Goal: Information Seeking & Learning: Check status

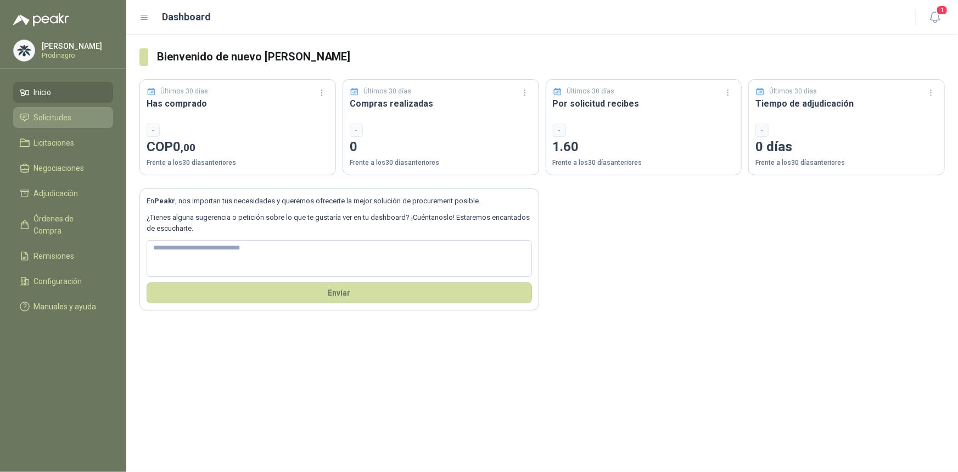
click at [53, 114] on span "Solicitudes" at bounding box center [53, 117] width 38 height 12
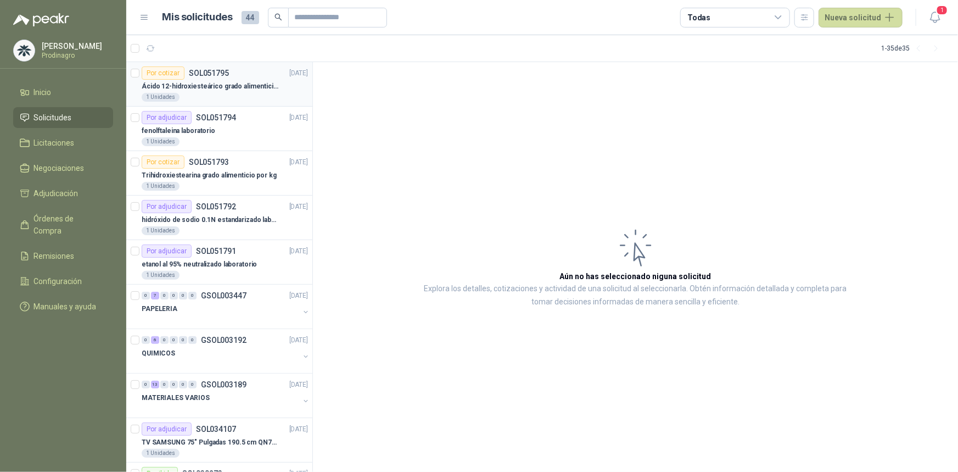
click at [177, 85] on p "Ácido 12-hidroxiesteárico grado alimenticio por kg" at bounding box center [210, 86] width 137 height 10
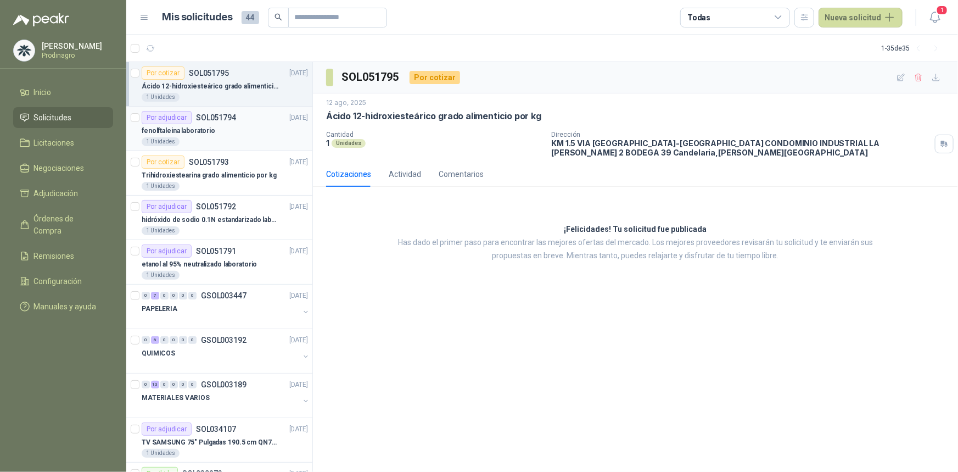
click at [221, 139] on div "1 Unidades" at bounding box center [225, 141] width 166 height 9
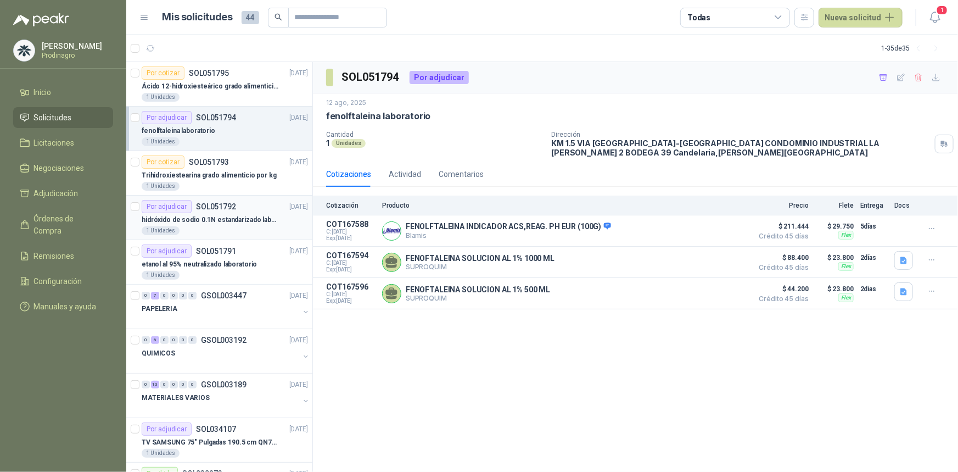
click at [227, 210] on p "SOL051792" at bounding box center [216, 207] width 40 height 8
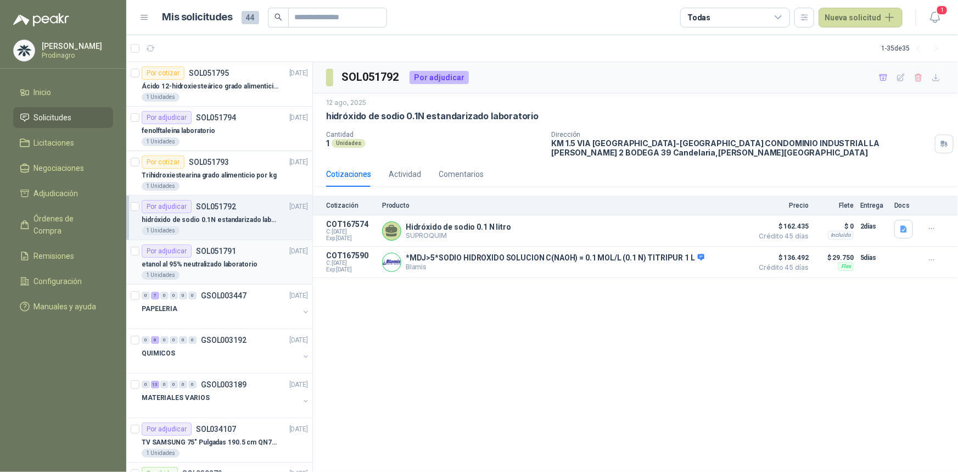
click at [222, 271] on div "1 Unidades" at bounding box center [225, 275] width 166 height 9
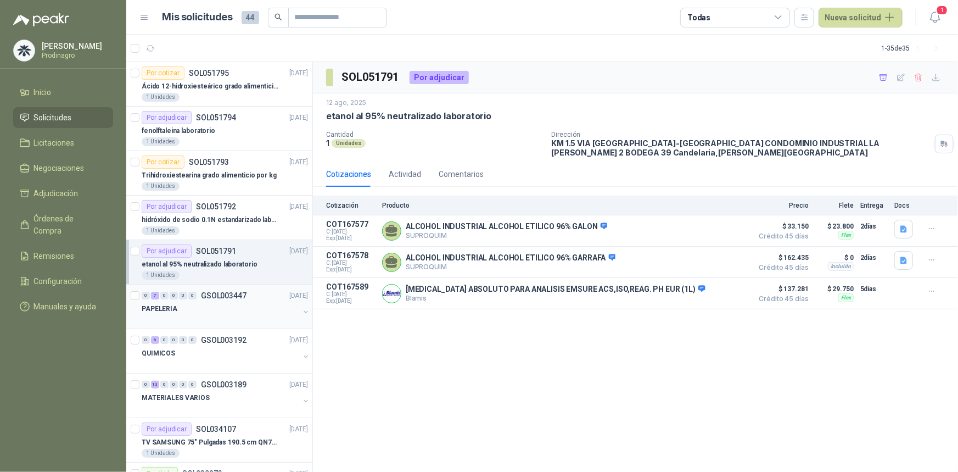
click at [227, 316] on div at bounding box center [221, 319] width 158 height 9
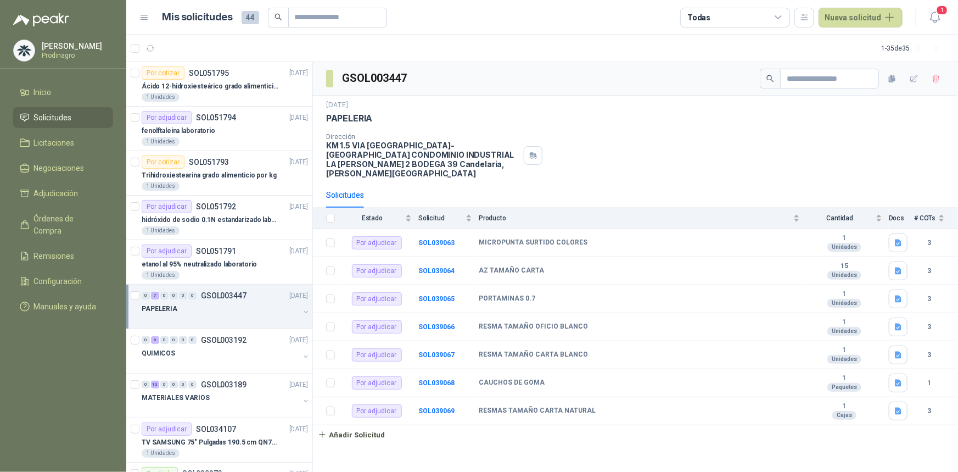
scroll to position [49, 0]
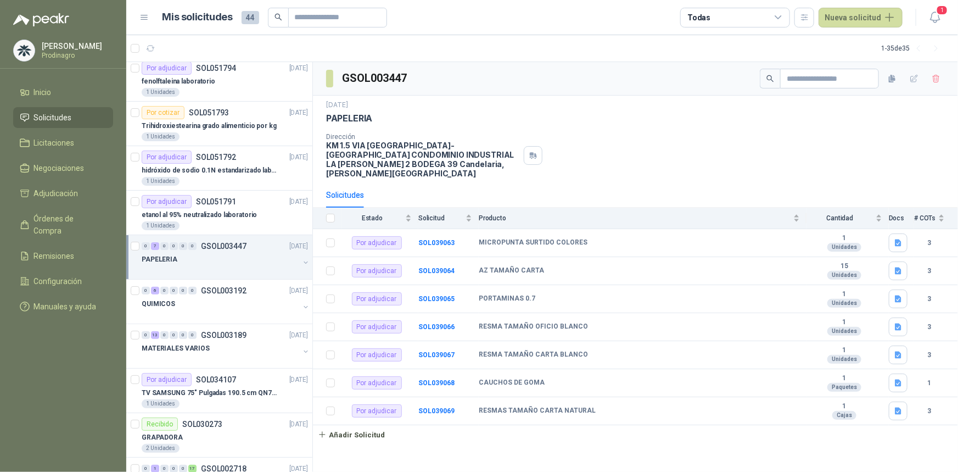
click at [227, 316] on div at bounding box center [221, 314] width 158 height 9
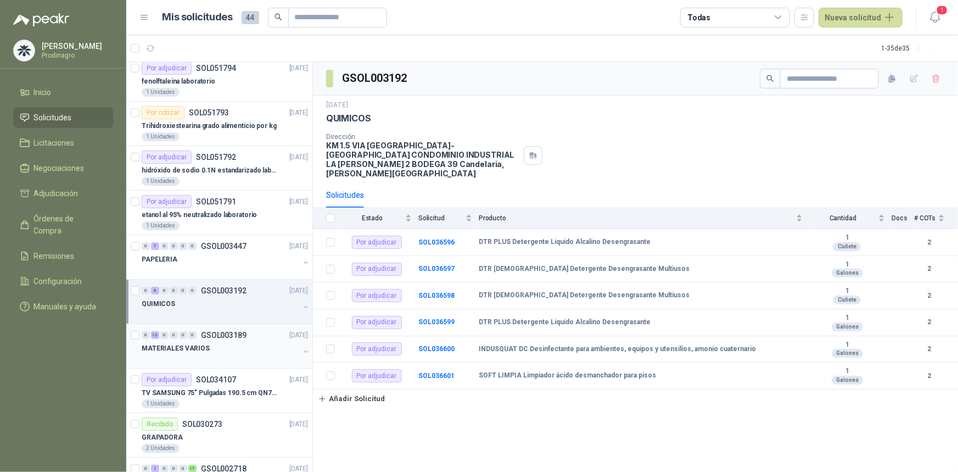
click at [191, 352] on div "MATERIALES VARIOS" at bounding box center [221, 352] width 158 height 22
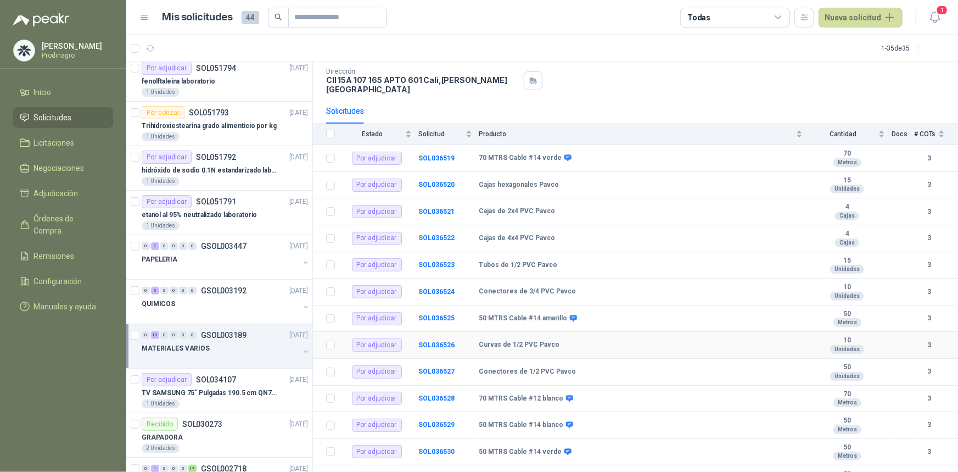
scroll to position [99, 0]
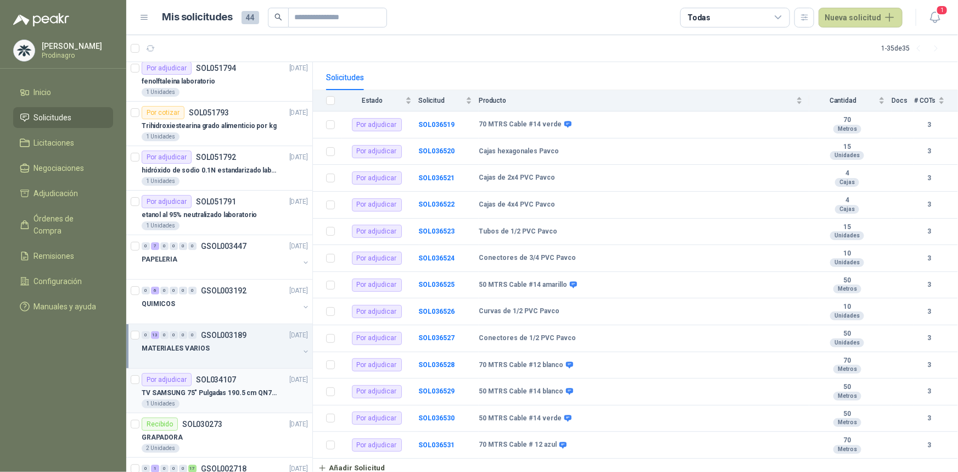
click at [186, 391] on p "TV SAMSUNG 75" Pulgadas 190.5 cm QN75QN85DB 4K-UHD NEO QLED MINI LED Smart TV" at bounding box center [210, 393] width 137 height 10
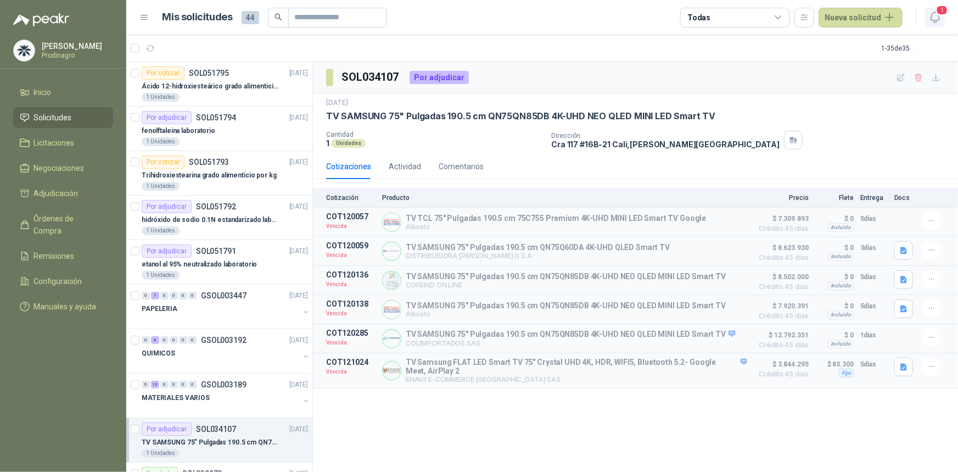
click at [933, 22] on icon "button" at bounding box center [935, 17] width 14 height 14
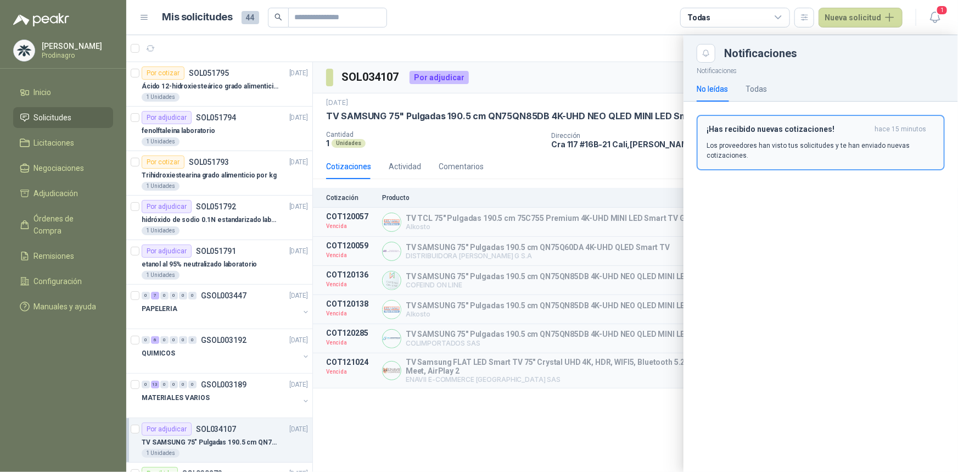
click at [781, 148] on p "Los proveedores han visto tus solicitudes y te han enviado nuevas cotizaciones." at bounding box center [820, 151] width 228 height 20
